Goal: Complete application form

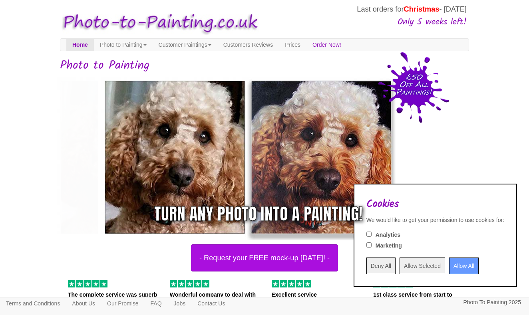
click at [366, 270] on input "Deny All" at bounding box center [380, 266] width 29 height 17
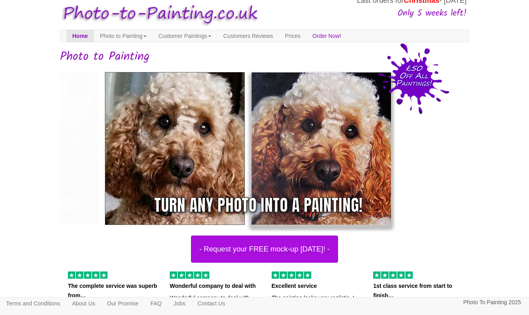
scroll to position [10, 0]
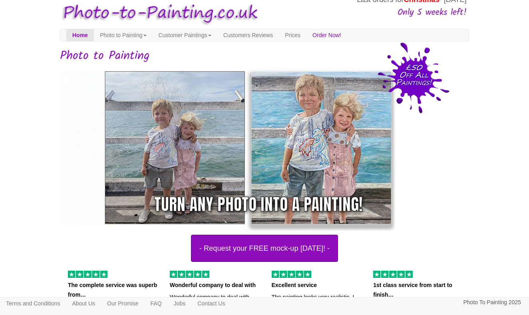
click at [332, 247] on button "- Request your FREE mock-up [DATE]! -" at bounding box center [264, 248] width 147 height 27
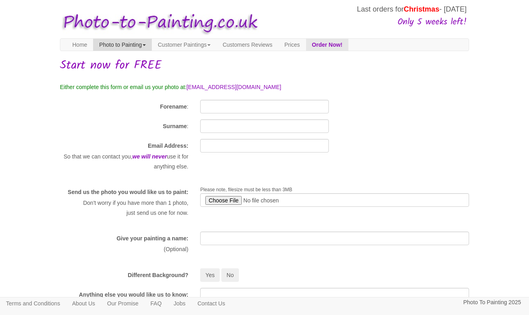
click at [121, 42] on link "Photo to Painting" at bounding box center [122, 45] width 59 height 12
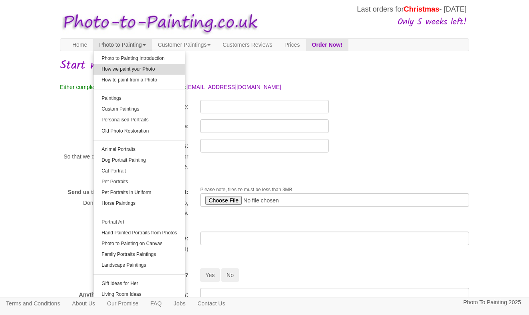
click at [121, 68] on link "How we paint your Photo" at bounding box center [138, 69] width 91 height 11
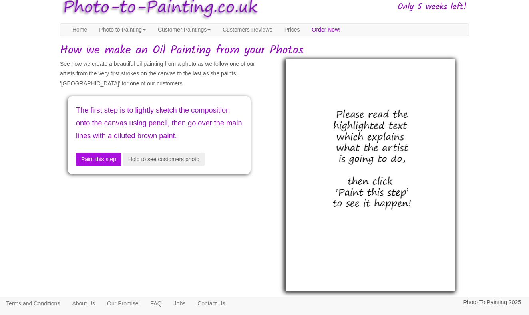
scroll to position [17, 0]
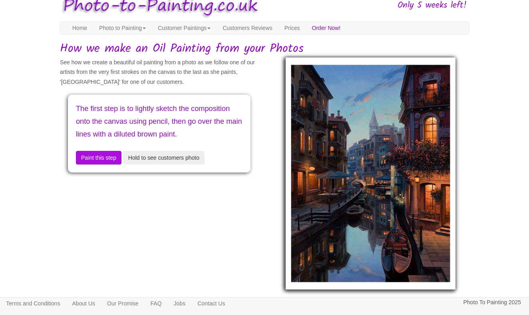
click at [140, 165] on button "Hold to see customers photo" at bounding box center [163, 158] width 81 height 14
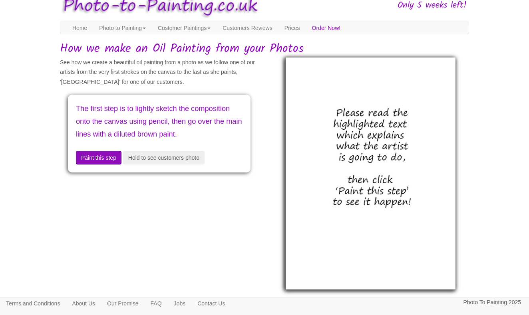
click at [113, 163] on button "Paint this step" at bounding box center [99, 158] width 46 height 14
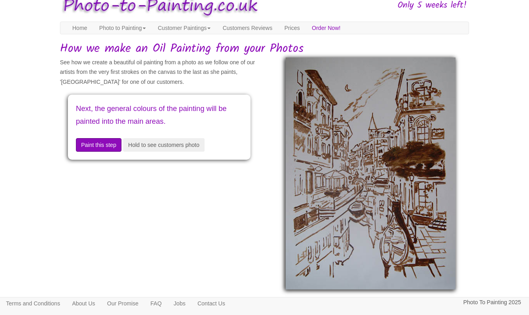
click at [113, 140] on button "Paint this step" at bounding box center [99, 145] width 46 height 14
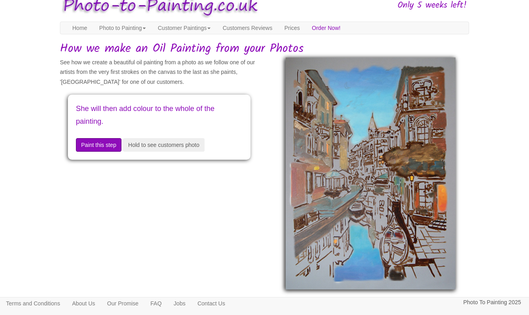
click at [113, 141] on button "Paint this step" at bounding box center [99, 145] width 46 height 14
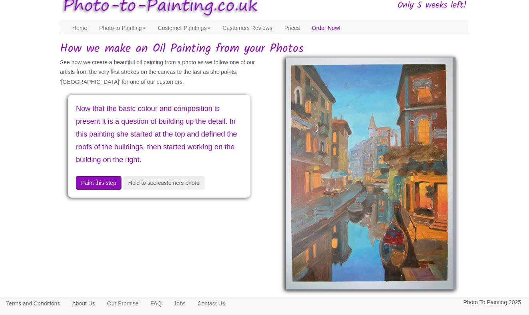
click at [108, 177] on button "Paint this step" at bounding box center [99, 183] width 46 height 14
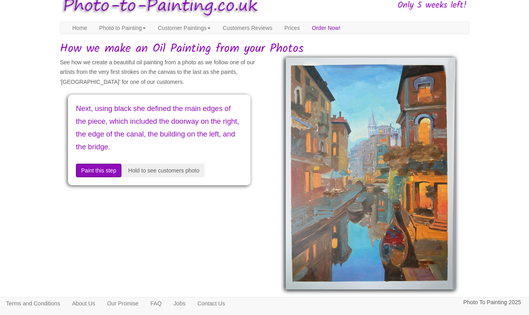
click at [107, 169] on button "Paint this step" at bounding box center [99, 171] width 46 height 14
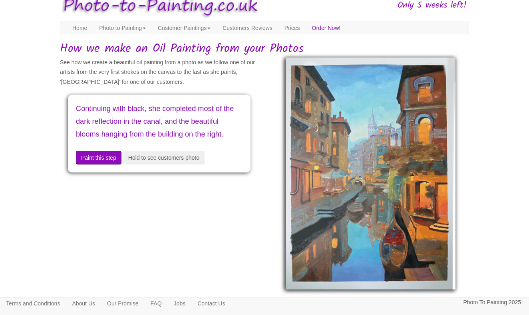
click at [104, 165] on button "Paint this step" at bounding box center [99, 158] width 46 height 14
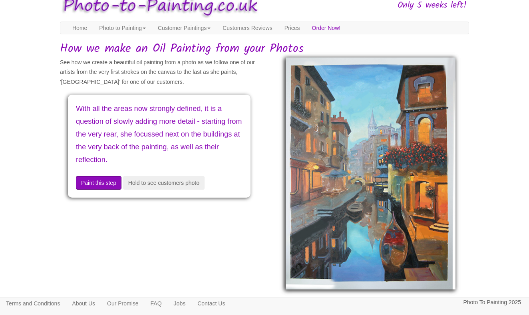
click at [109, 178] on button "Paint this step" at bounding box center [99, 183] width 46 height 14
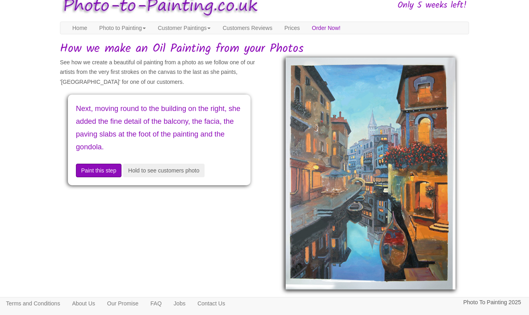
click at [100, 164] on button "Paint this step" at bounding box center [99, 171] width 46 height 14
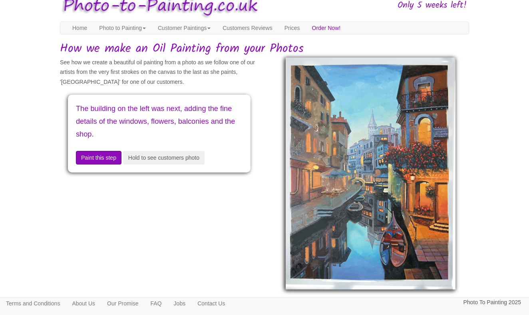
click at [102, 153] on button "Paint this step" at bounding box center [99, 158] width 46 height 14
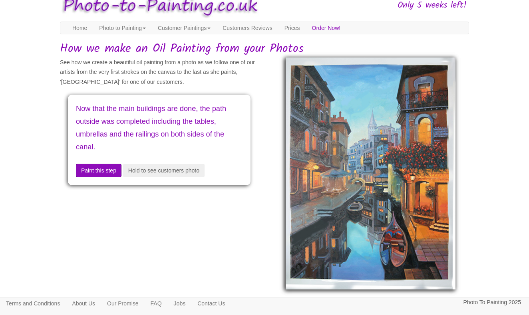
click at [103, 164] on button "Paint this step" at bounding box center [99, 171] width 46 height 14
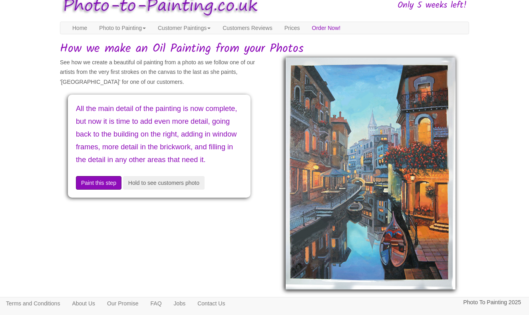
click at [103, 190] on button "Paint this step" at bounding box center [99, 183] width 46 height 14
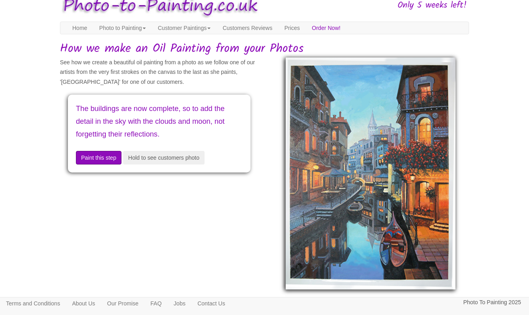
click at [106, 157] on button "Paint this step" at bounding box center [99, 158] width 46 height 14
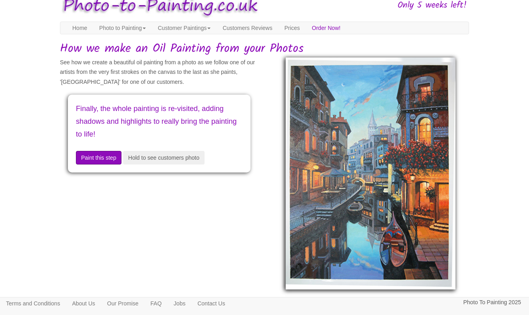
click at [108, 152] on button "Paint this step" at bounding box center [99, 158] width 46 height 14
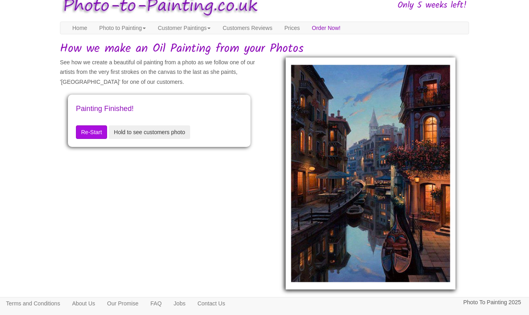
click at [137, 126] on button "Hold to see customers photo" at bounding box center [149, 132] width 81 height 14
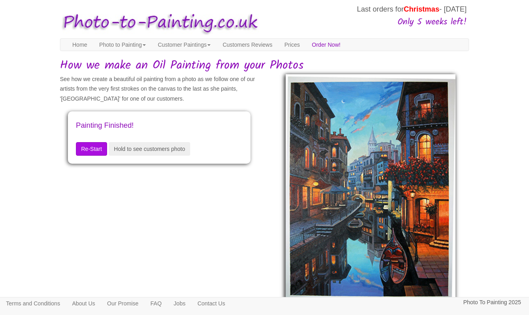
scroll to position [0, 0]
click at [78, 48] on link "Home" at bounding box center [79, 45] width 27 height 12
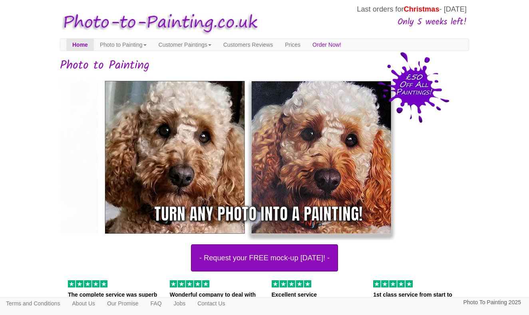
click at [228, 262] on button "- Request your FREE mock-up [DATE]! -" at bounding box center [264, 257] width 147 height 27
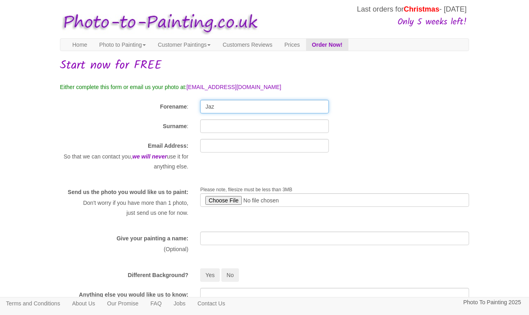
type input "Jaz"
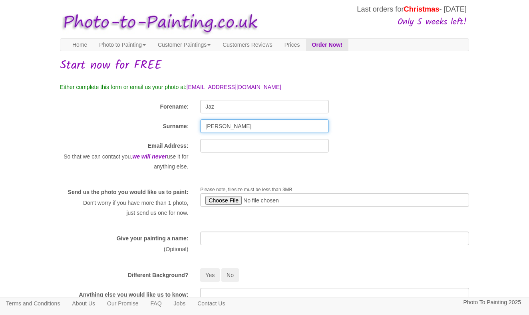
type input "Needham"
type input "[EMAIL_ADDRESS][DOMAIN_NAME]"
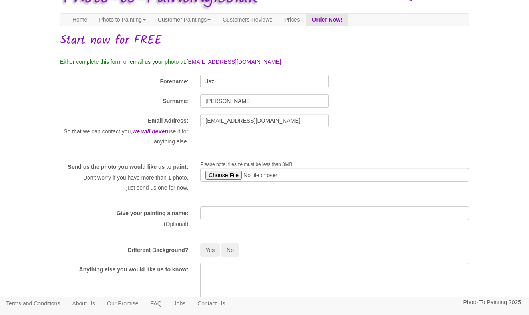
scroll to position [29, 0]
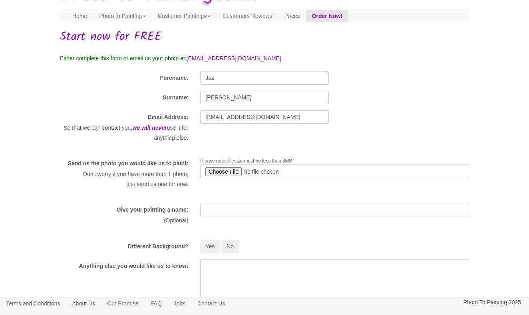
click at [230, 170] on input "file" at bounding box center [334, 172] width 269 height 14
type input "C:\fakepath\IMG_4957.jpeg"
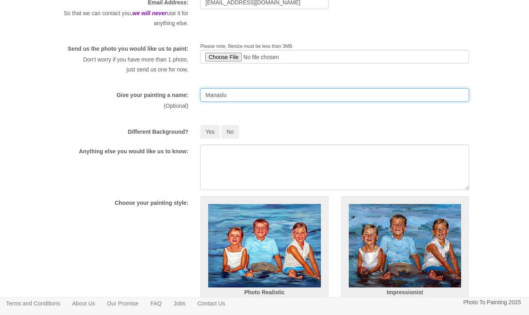
scroll to position [149, 0]
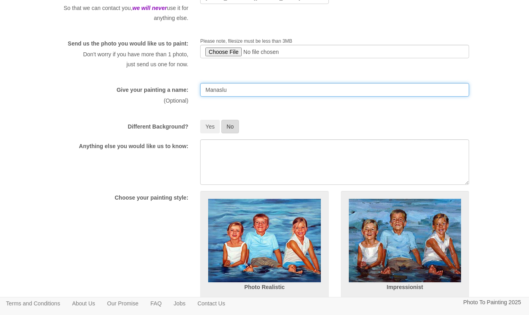
type input "Manaslu"
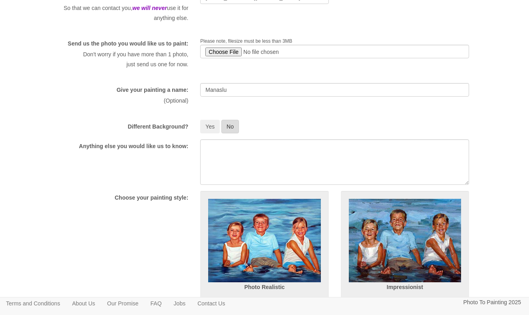
click at [227, 130] on button "No" at bounding box center [230, 127] width 18 height 14
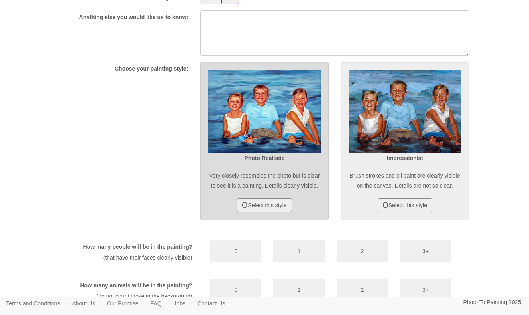
scroll to position [282, 0]
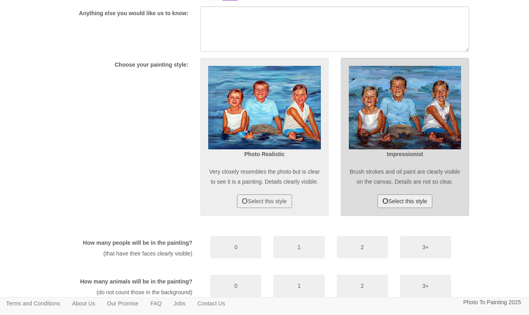
click at [391, 208] on button "Select this style" at bounding box center [404, 202] width 55 height 14
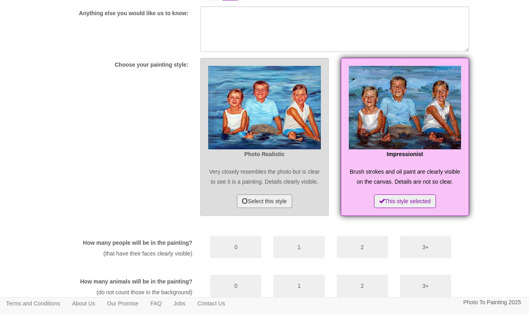
click at [254, 208] on button "Select this style" at bounding box center [264, 202] width 55 height 14
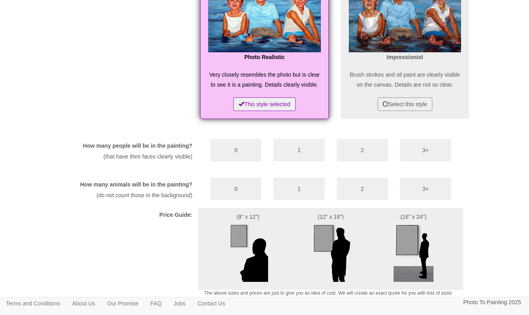
scroll to position [379, 0]
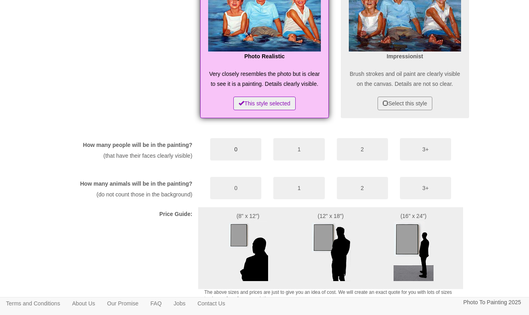
click at [246, 161] on button "0" at bounding box center [235, 149] width 51 height 22
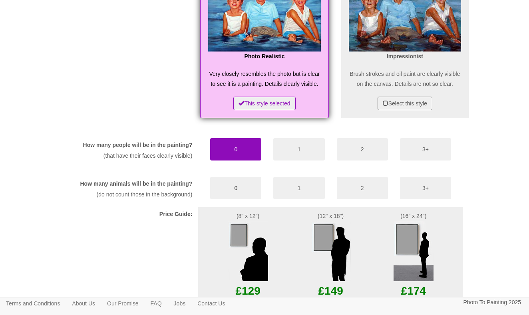
click at [238, 199] on button "0" at bounding box center [235, 188] width 51 height 22
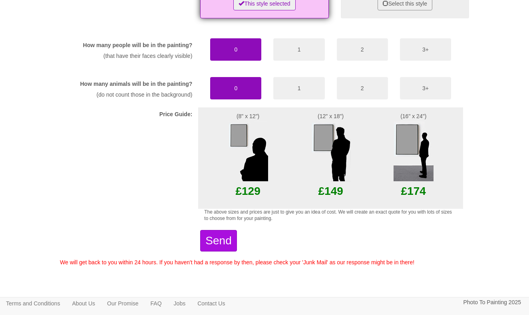
scroll to position [510, 0]
click at [236, 236] on button "Send" at bounding box center [218, 241] width 36 height 22
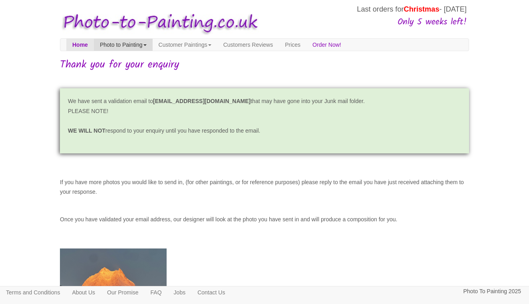
click at [135, 41] on link "Photo to Painting" at bounding box center [123, 45] width 59 height 12
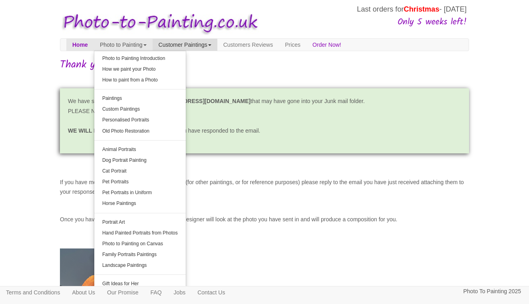
click at [181, 40] on link "Customer Paintings" at bounding box center [185, 45] width 65 height 12
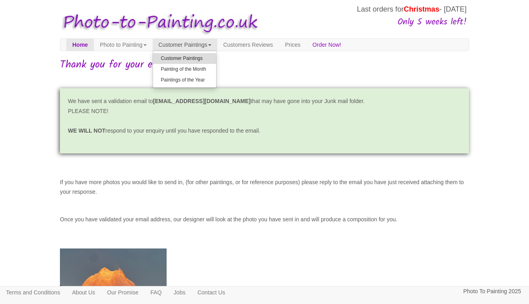
click at [193, 58] on link "Customer Paintings" at bounding box center [184, 58] width 63 height 11
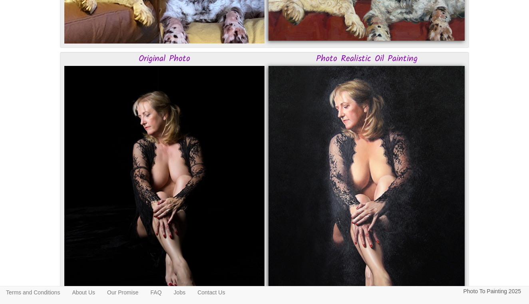
scroll to position [993, 0]
